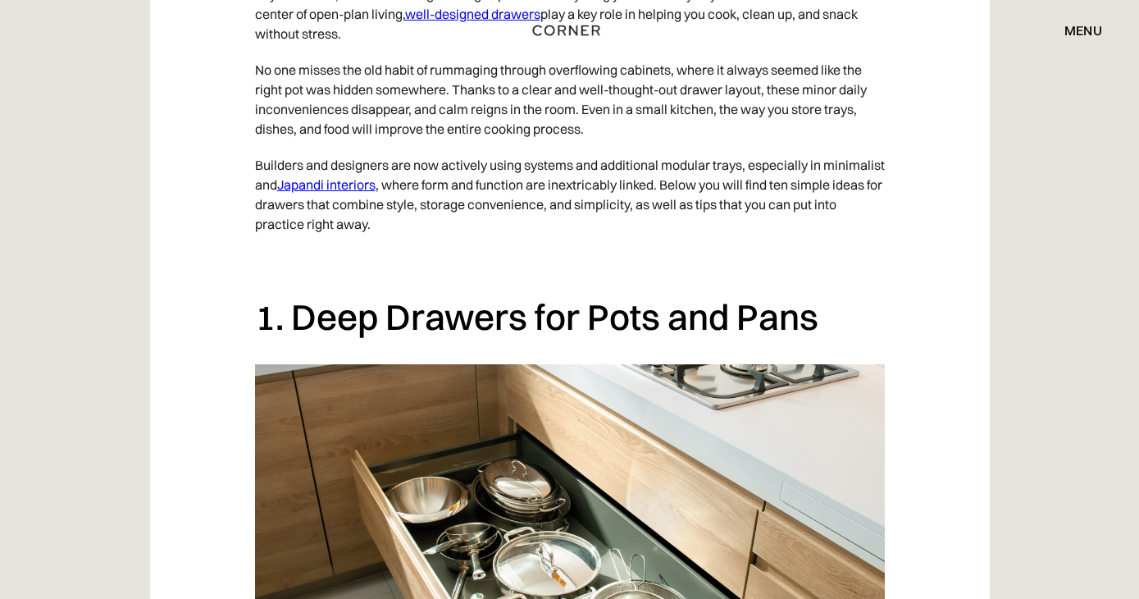
scroll to position [1075, 0]
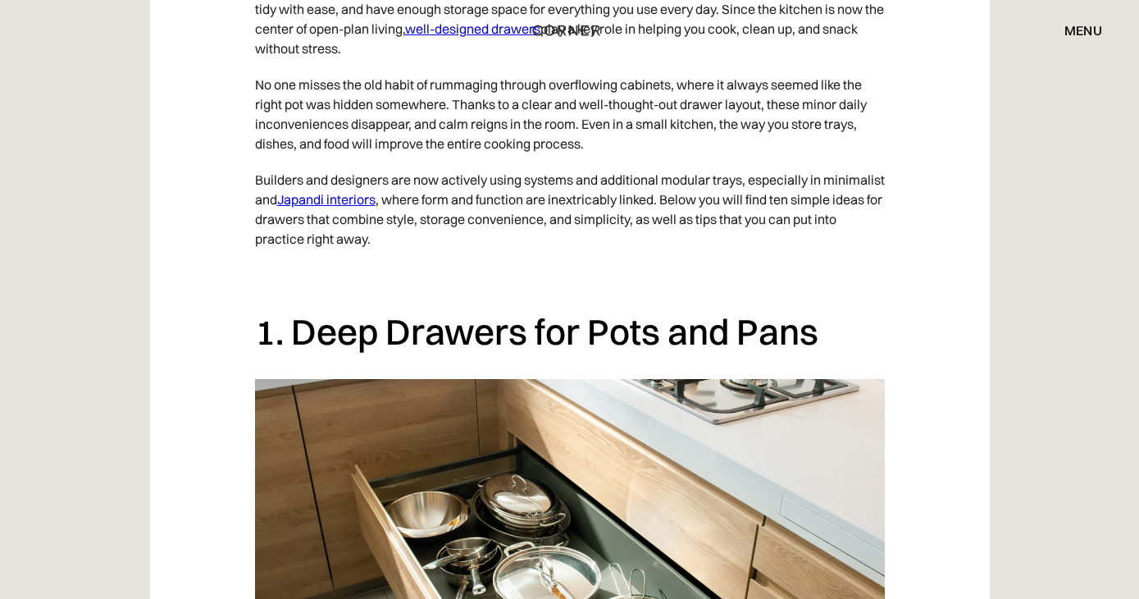
click at [282, 208] on link "Japandi interiors" at bounding box center [326, 199] width 98 height 16
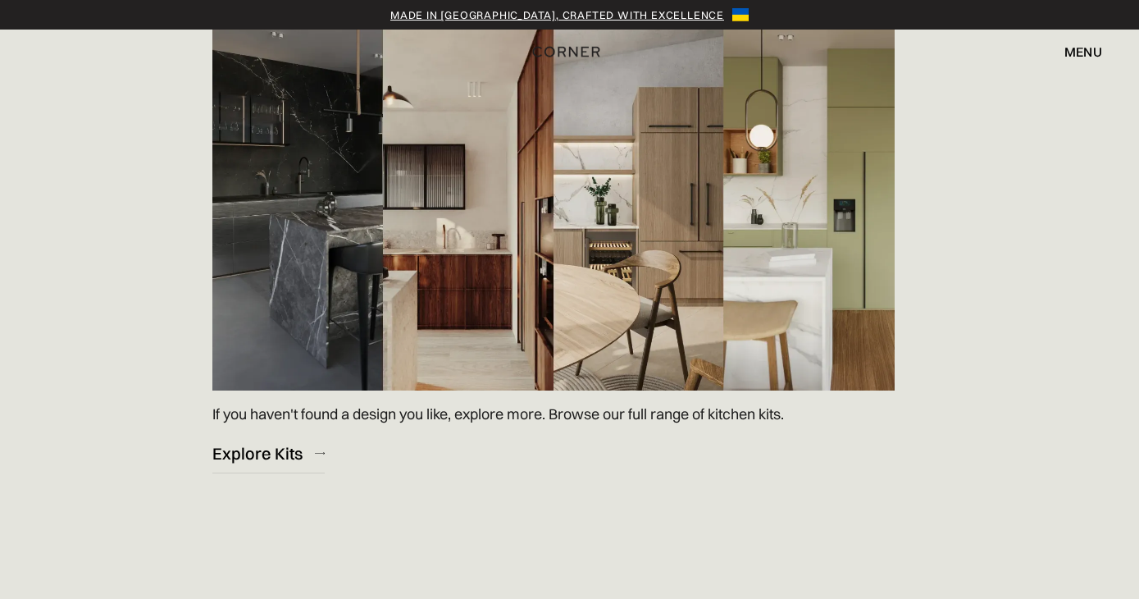
scroll to position [2424, 0]
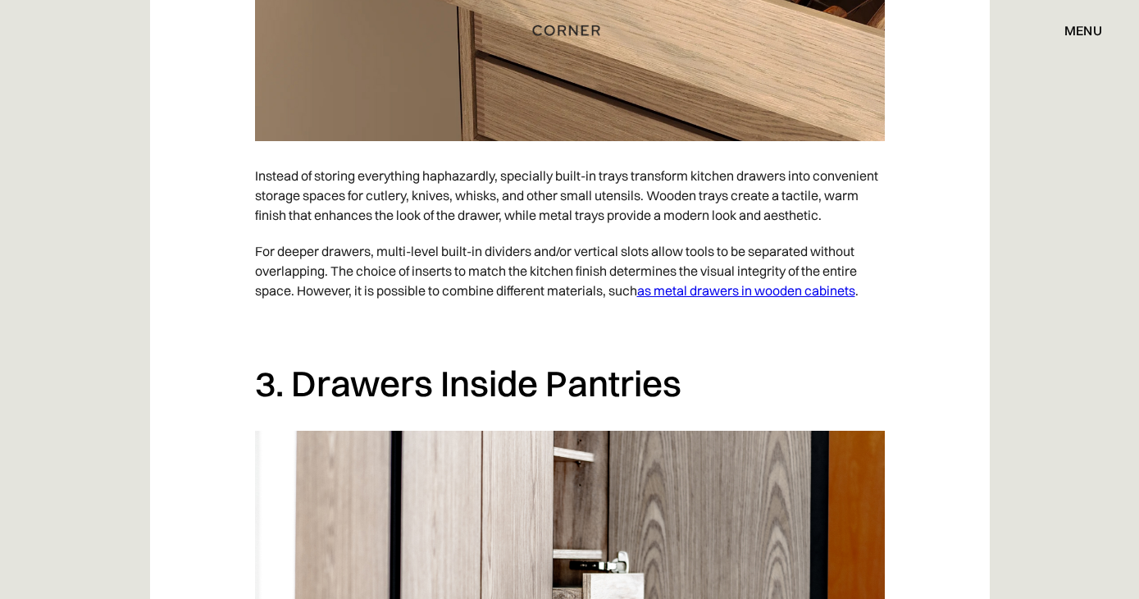
scroll to position [2535, 0]
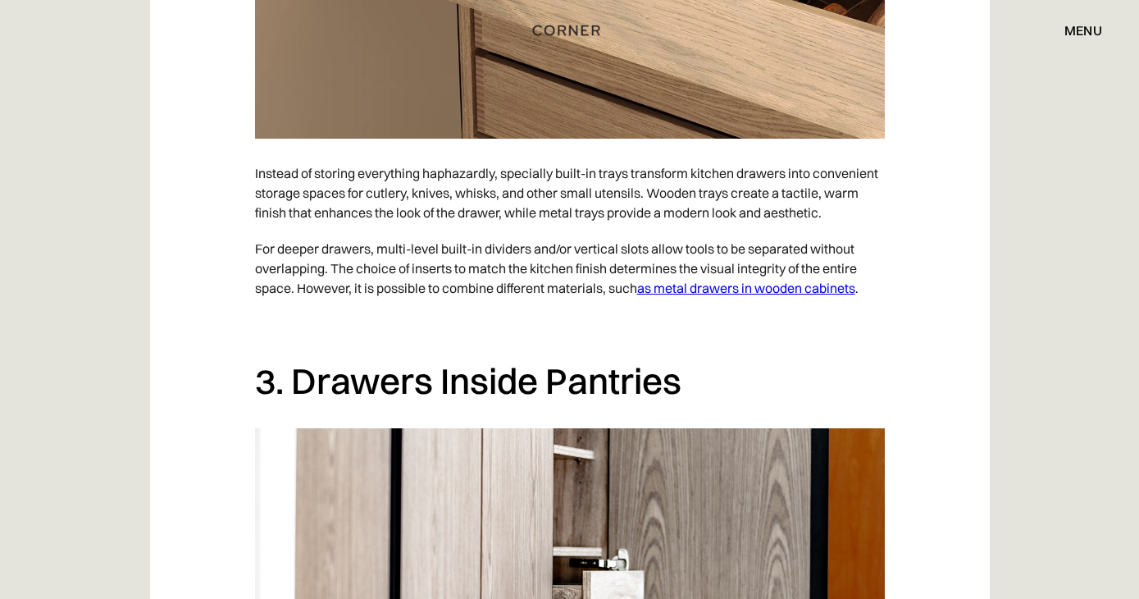
click at [669, 296] on link "as metal drawers in wooden cabinets" at bounding box center [746, 288] width 218 height 16
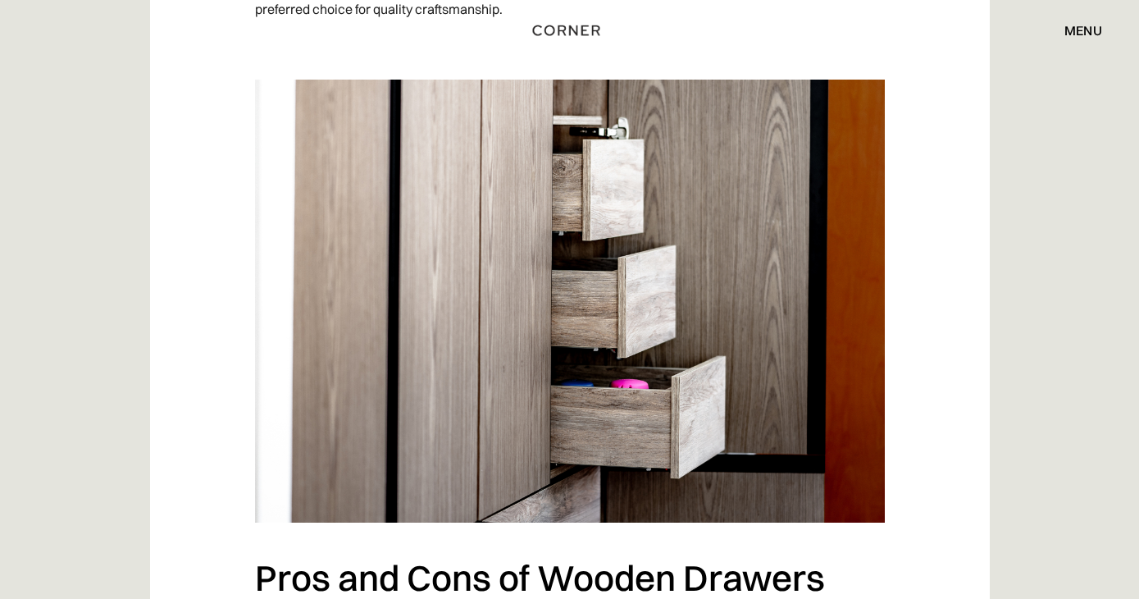
scroll to position [6513, 0]
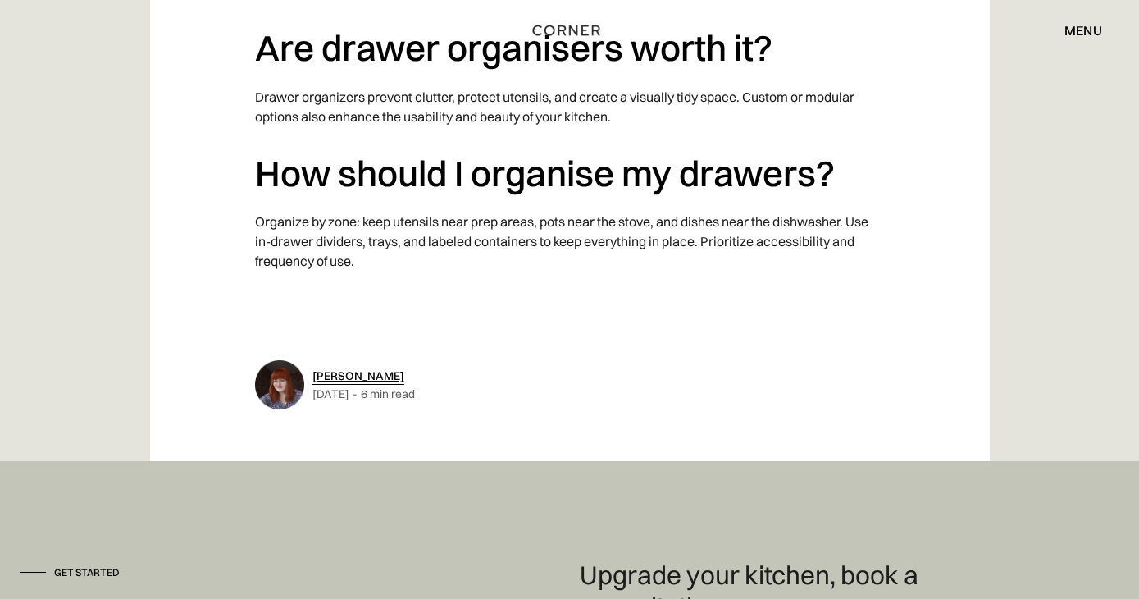
scroll to position [9376, 0]
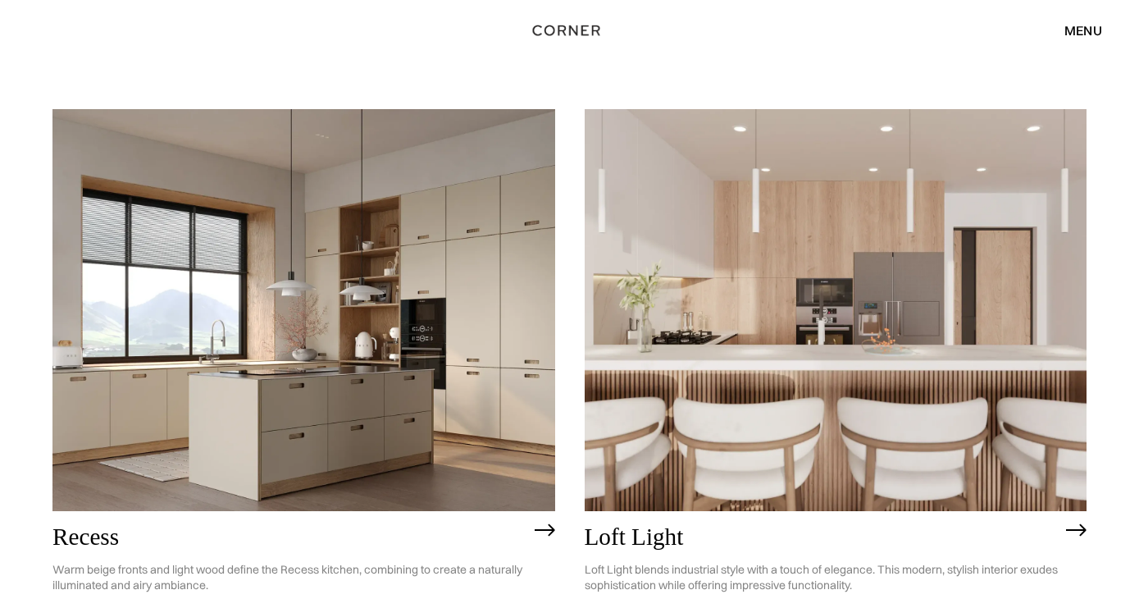
scroll to position [2069, 0]
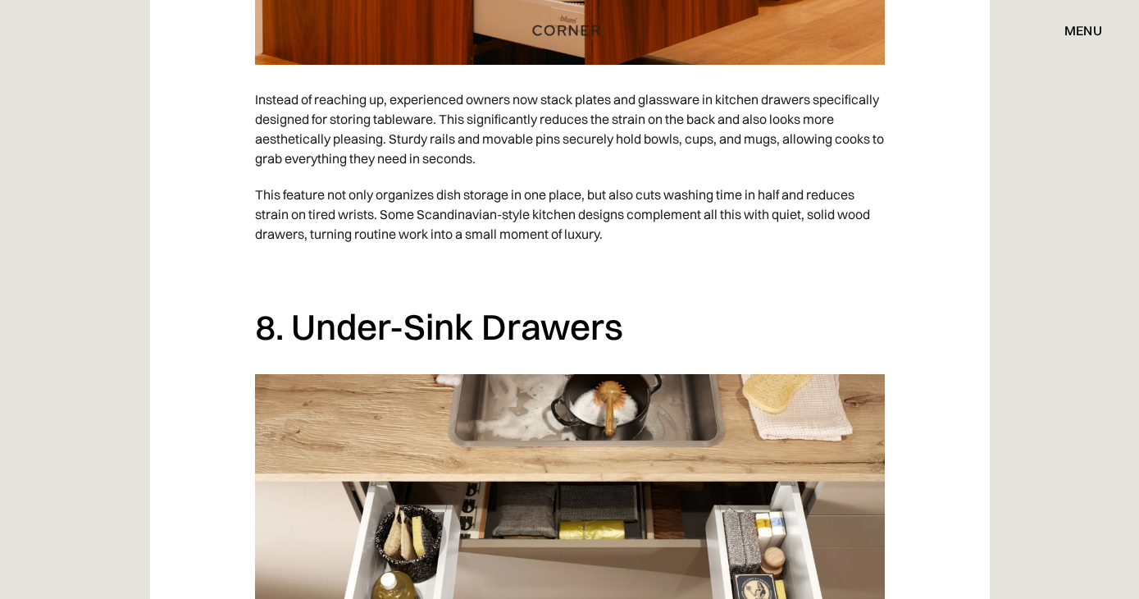
scroll to position [6330, 0]
